Goal: Check status: Check status

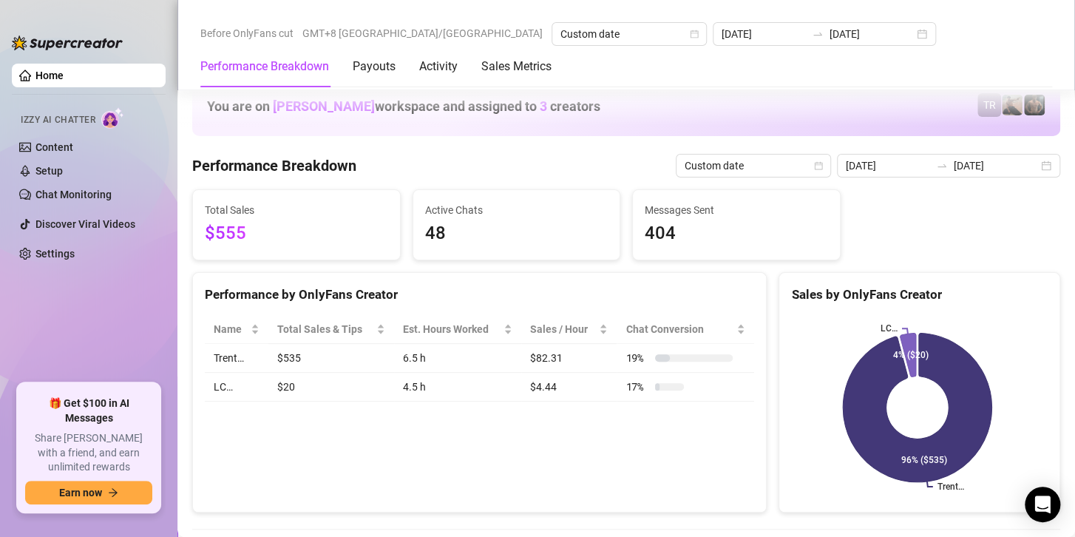
scroll to position [1849, 0]
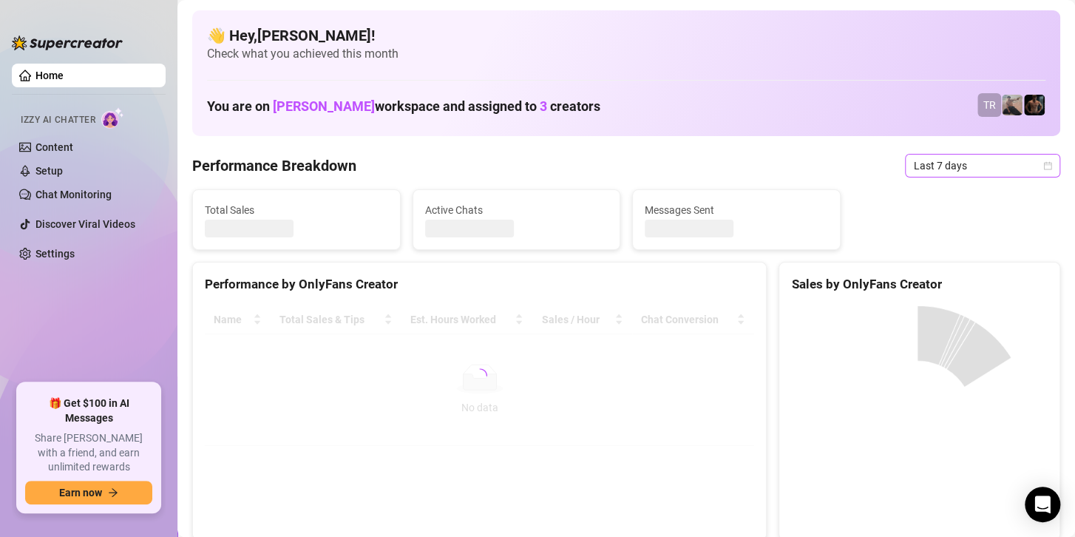
click at [946, 171] on span "Last 7 days" at bounding box center [983, 166] width 138 height 22
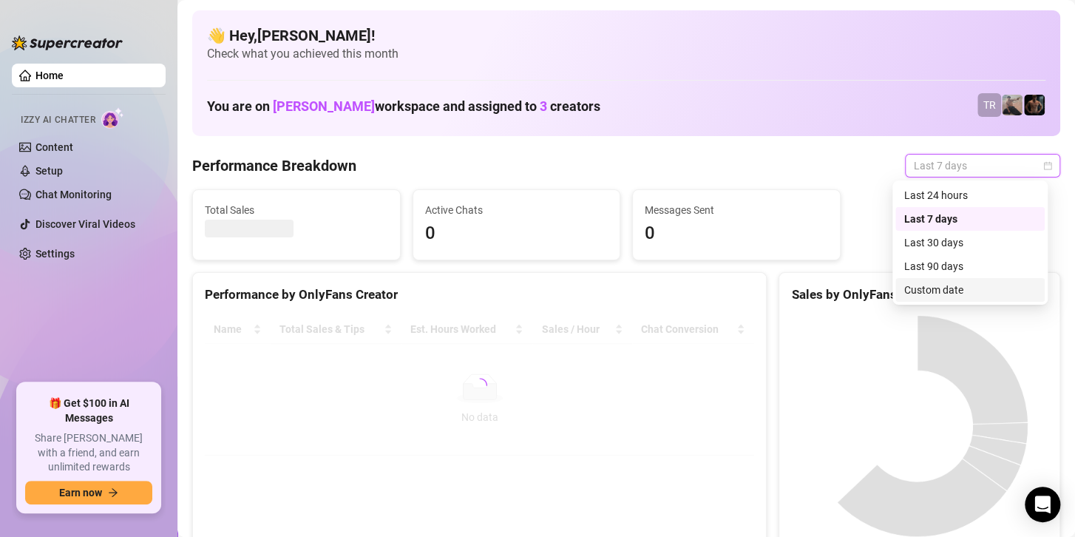
click at [922, 284] on div "Custom date" at bounding box center [971, 290] width 132 height 16
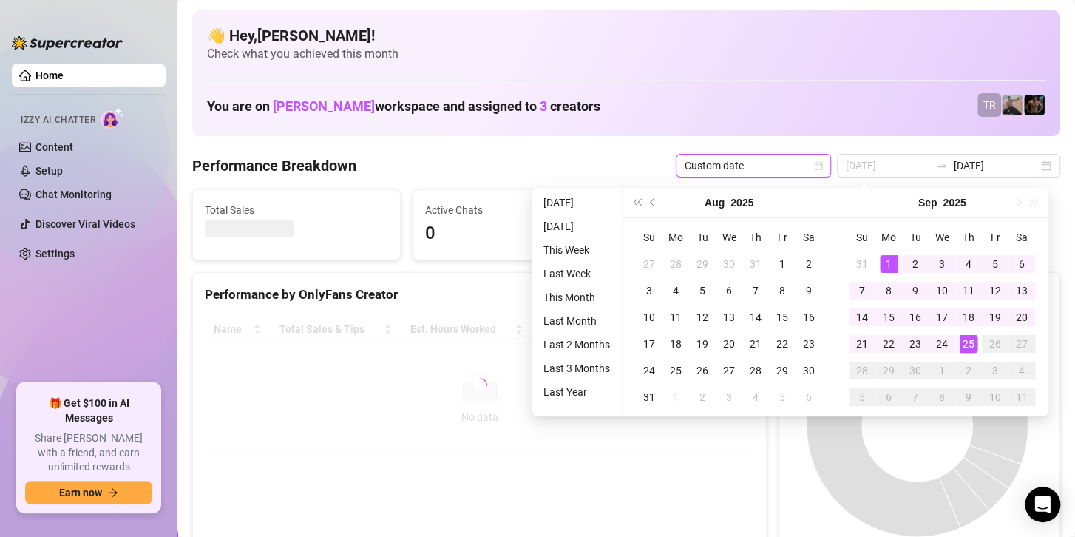
type input "[DATE]"
click at [882, 265] on div "1" at bounding box center [889, 264] width 18 height 18
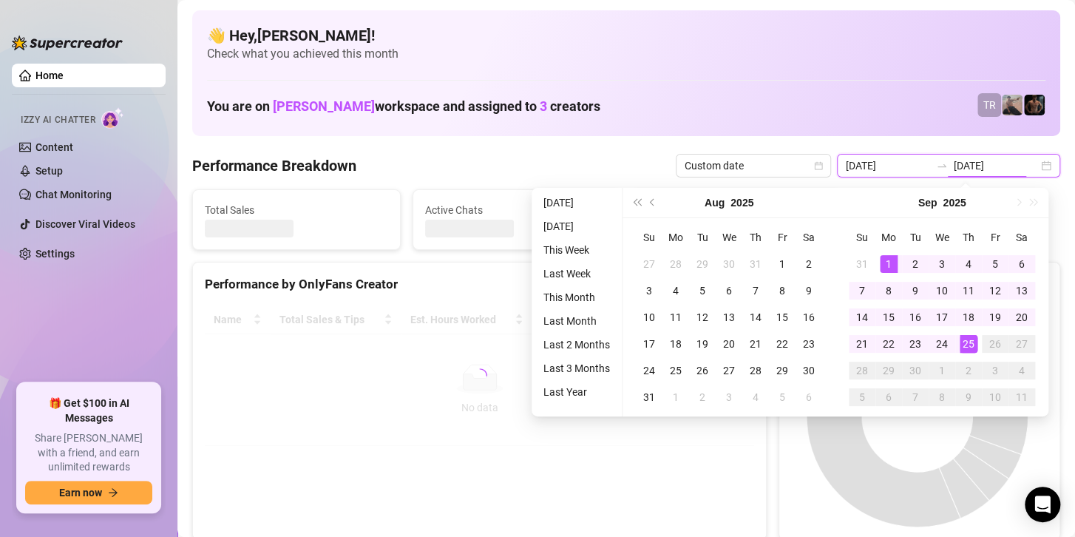
type input "[DATE]"
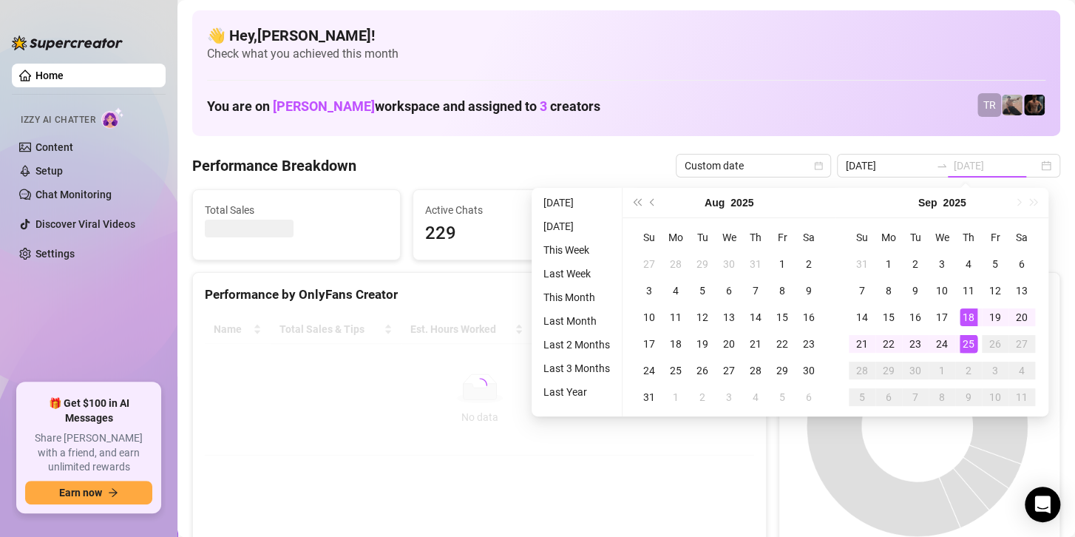
click at [969, 349] on div "25" at bounding box center [969, 344] width 18 height 18
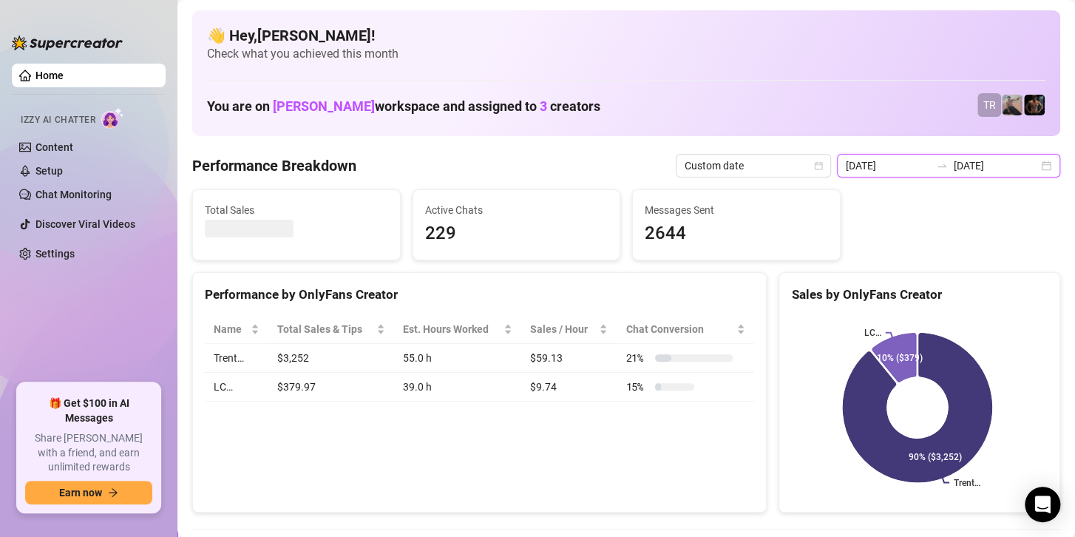
click at [970, 163] on input "[DATE]" at bounding box center [996, 166] width 84 height 16
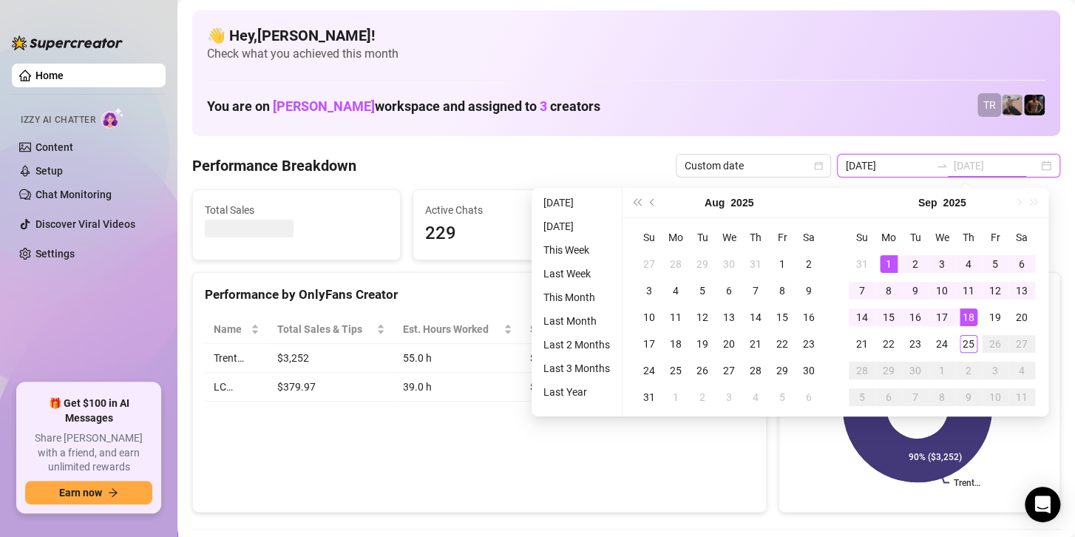
type input "[DATE]"
click at [885, 257] on div "1" at bounding box center [889, 264] width 18 height 18
type input "[DATE]"
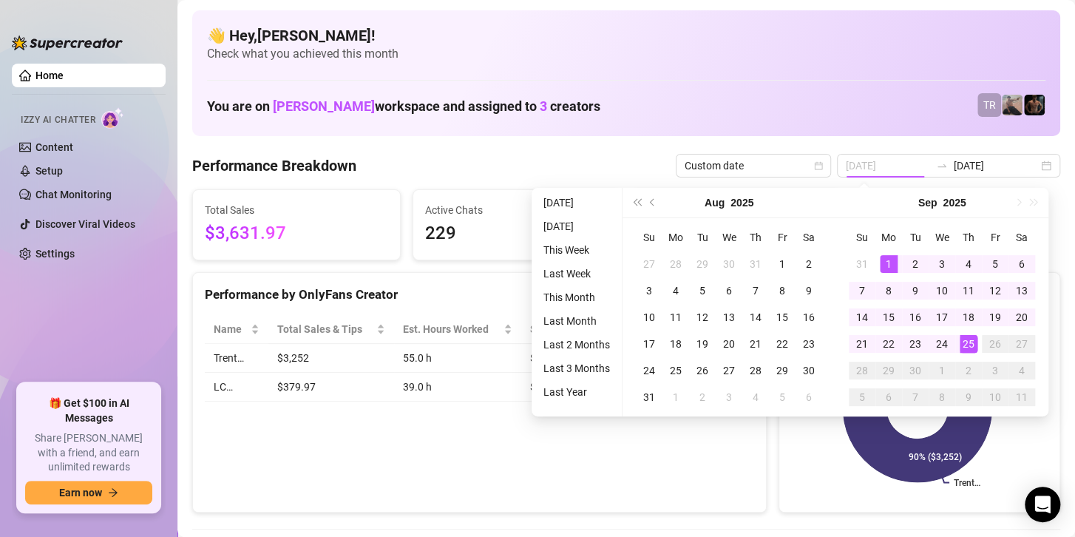
click at [970, 346] on div "25" at bounding box center [969, 344] width 18 height 18
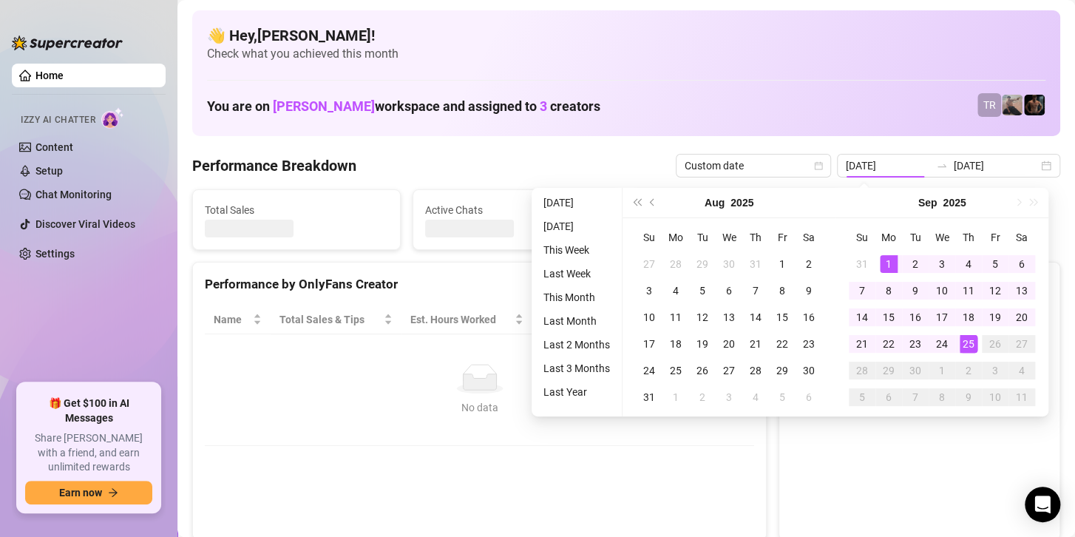
type input "[DATE]"
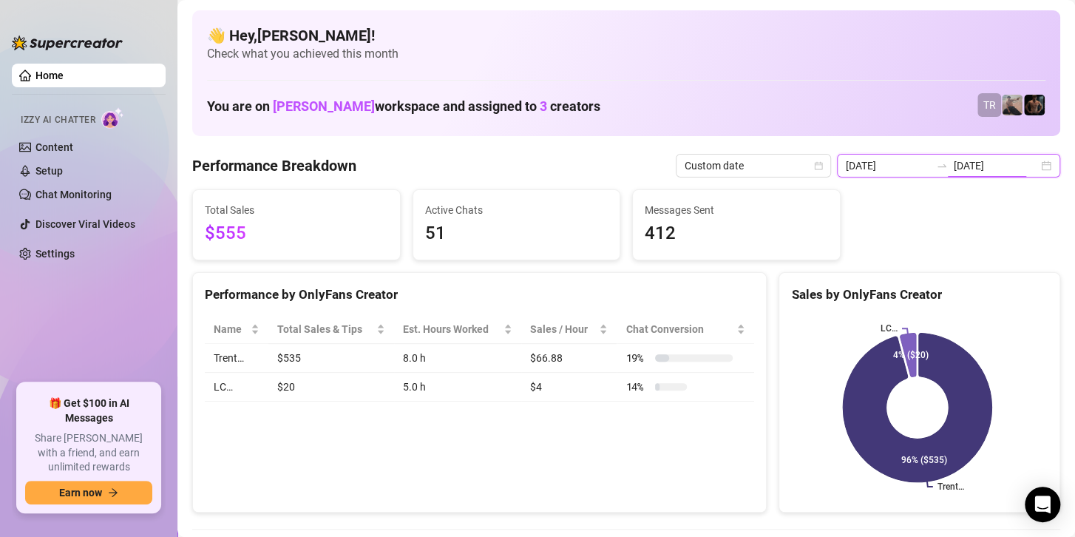
click at [979, 160] on input "[DATE]" at bounding box center [996, 166] width 84 height 16
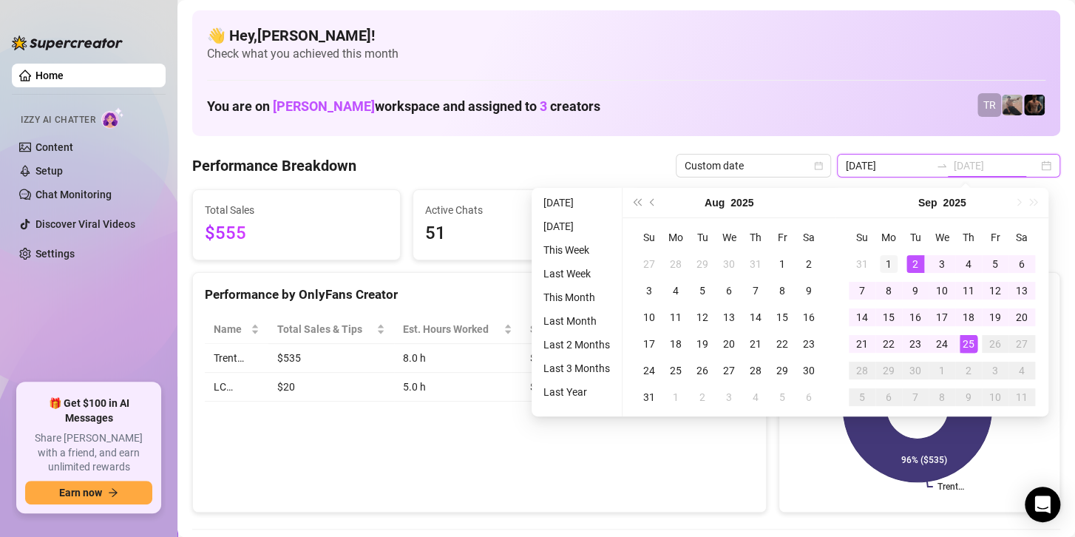
type input "[DATE]"
click at [890, 262] on div "1" at bounding box center [889, 264] width 18 height 18
type input "[DATE]"
click at [967, 343] on div "25" at bounding box center [969, 344] width 18 height 18
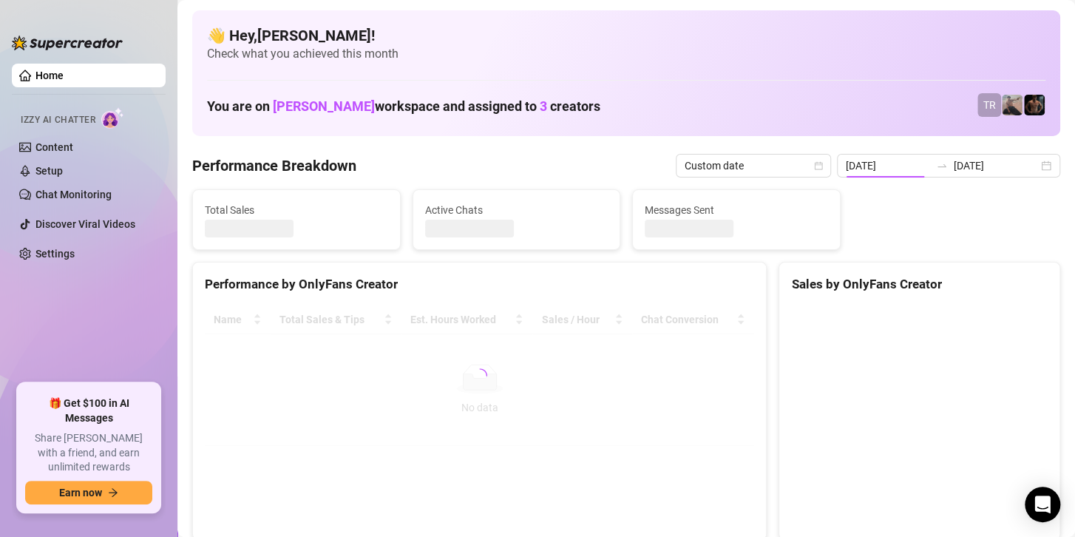
type input "[DATE]"
